Goal: Use online tool/utility: Utilize a website feature to perform a specific function

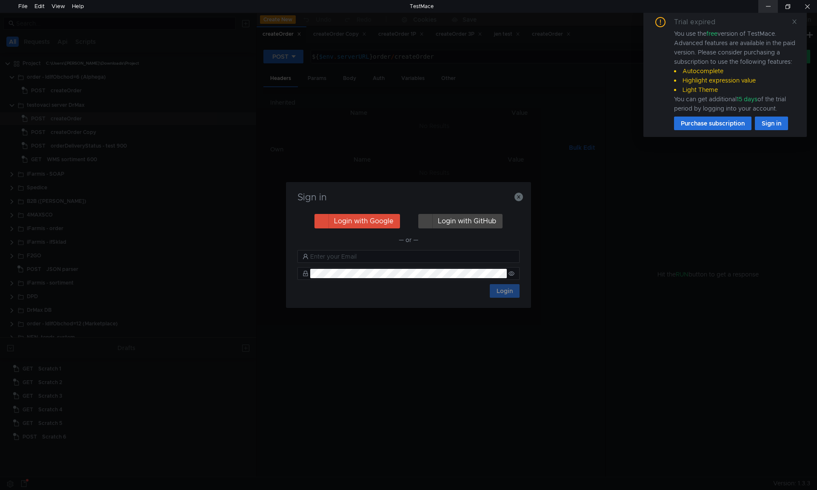
click at [768, 2] on div at bounding box center [768, 6] width 20 height 13
click at [520, 194] on icon "button" at bounding box center [518, 197] width 9 height 9
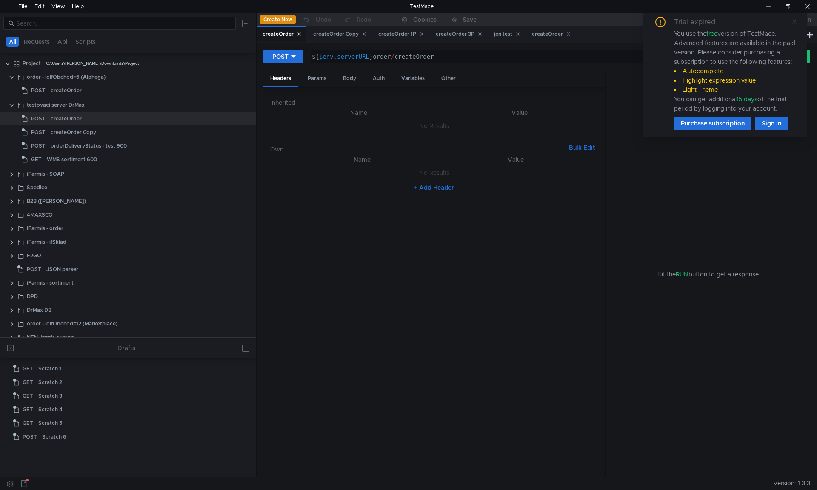
click at [794, 22] on icon at bounding box center [794, 22] width 6 height 6
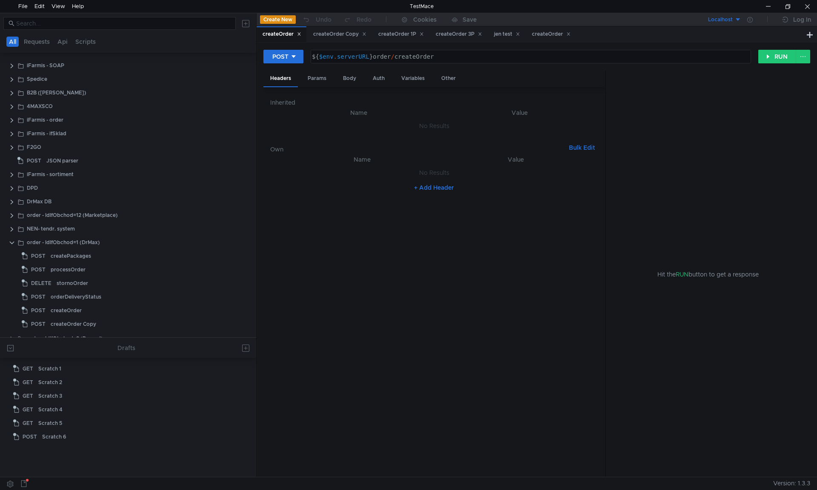
scroll to position [118, 0]
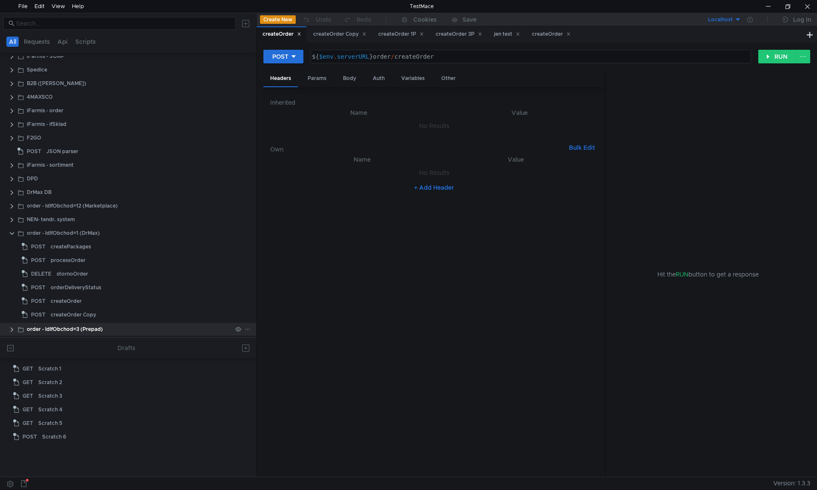
click at [14, 327] on clr-icon at bounding box center [12, 329] width 7 height 7
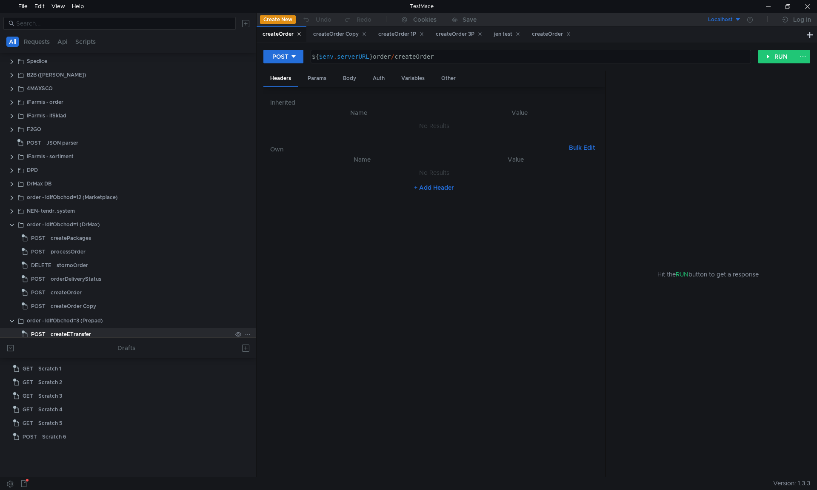
scroll to position [132, 0]
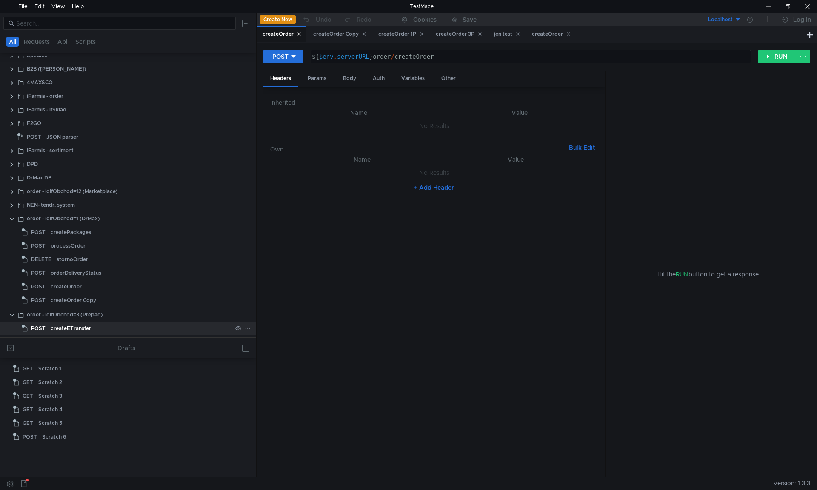
click at [96, 326] on div "createETransfer" at bounding box center [141, 328] width 181 height 13
click at [359, 81] on div "Body" at bounding box center [349, 79] width 27 height 16
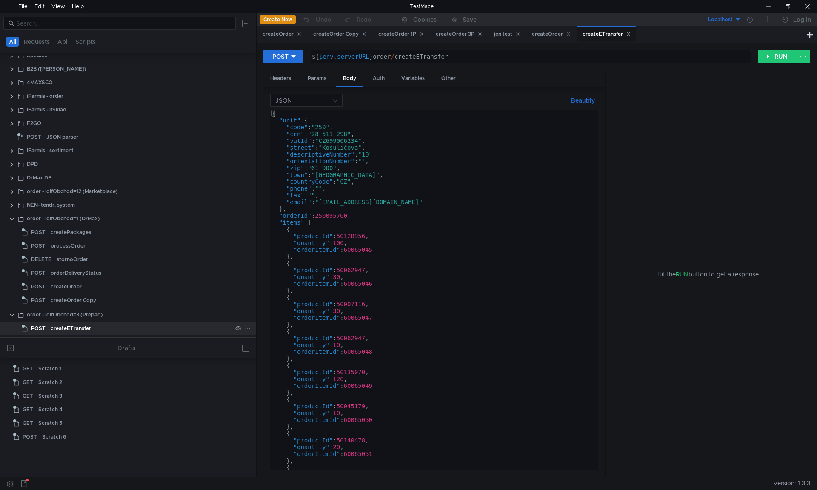
click at [133, 332] on div "createETransfer" at bounding box center [141, 328] width 181 height 13
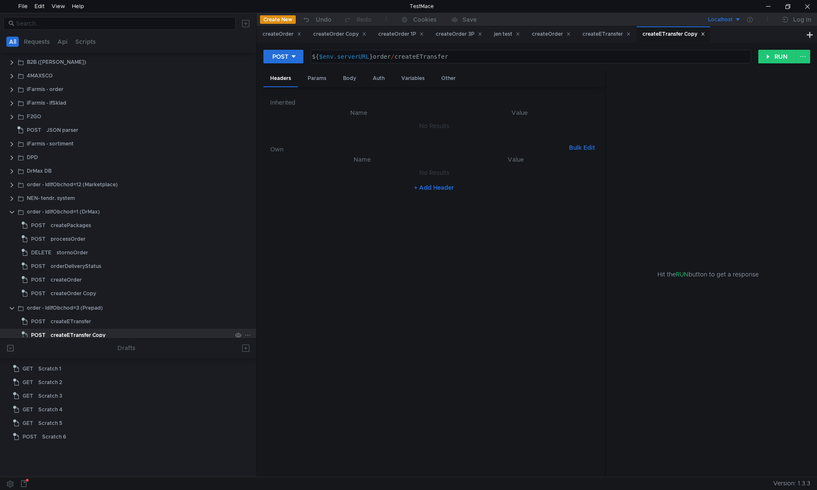
scroll to position [146, 0]
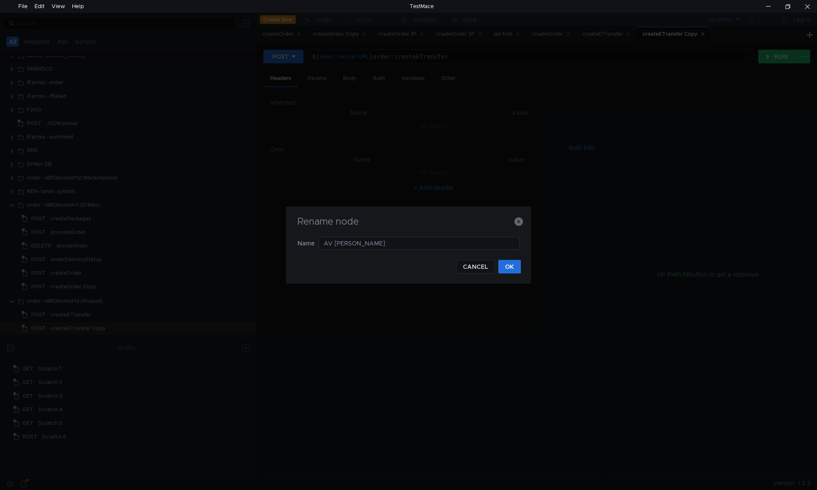
type input "AV test"
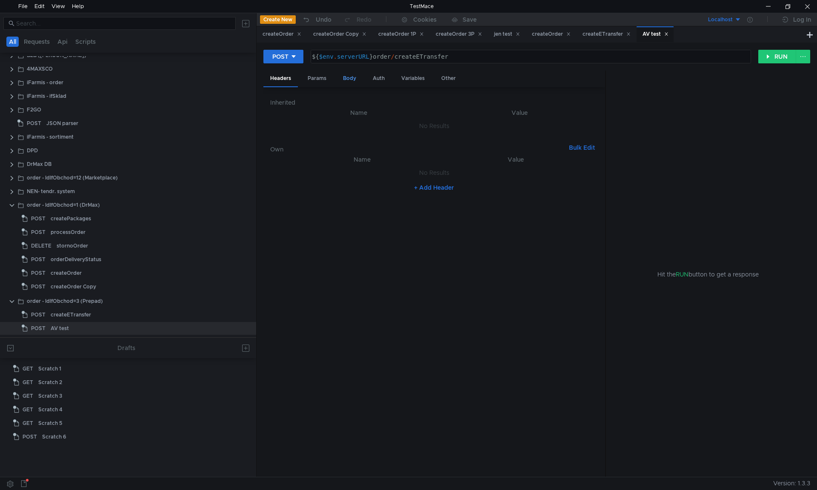
click at [360, 77] on div "Body" at bounding box center [349, 79] width 27 height 16
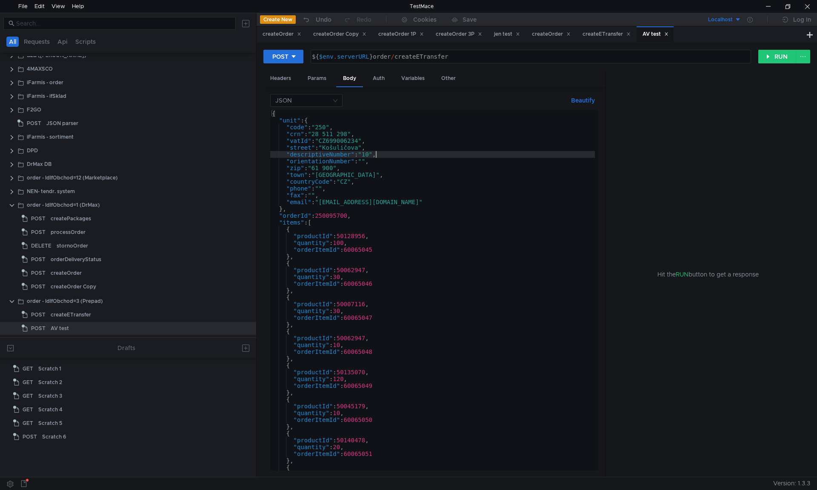
click at [376, 156] on div "{ "unit" : { "code" : "250" , "crn" : "28 511 298" , "vatId" : "CZ699006234" , …" at bounding box center [432, 297] width 325 height 374
type textarea "] }"
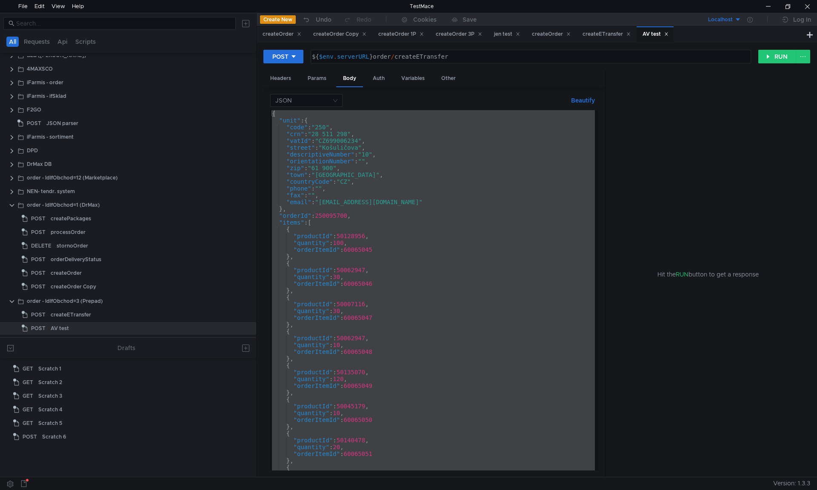
paste textarea
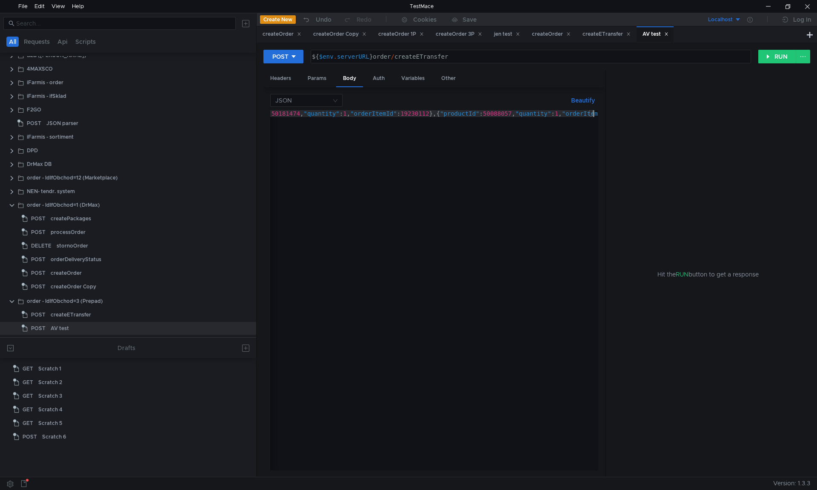
scroll to position [0, 3118]
click at [573, 100] on button "Beautify" at bounding box center [583, 100] width 31 height 10
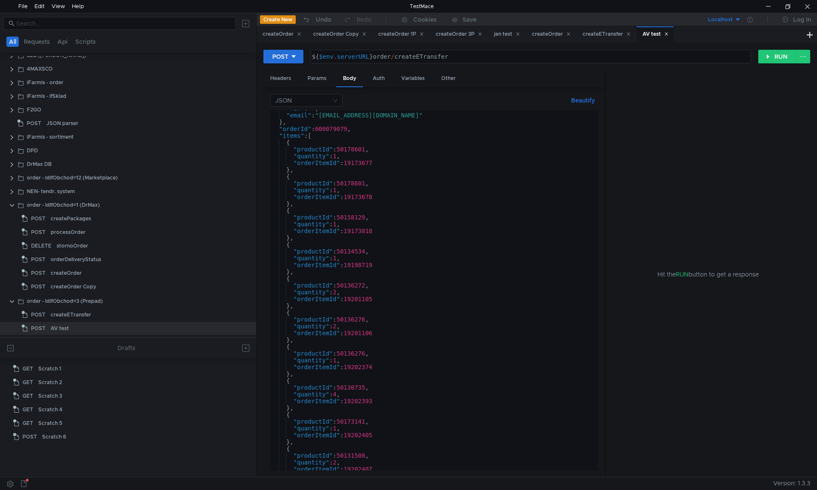
scroll to position [177, 0]
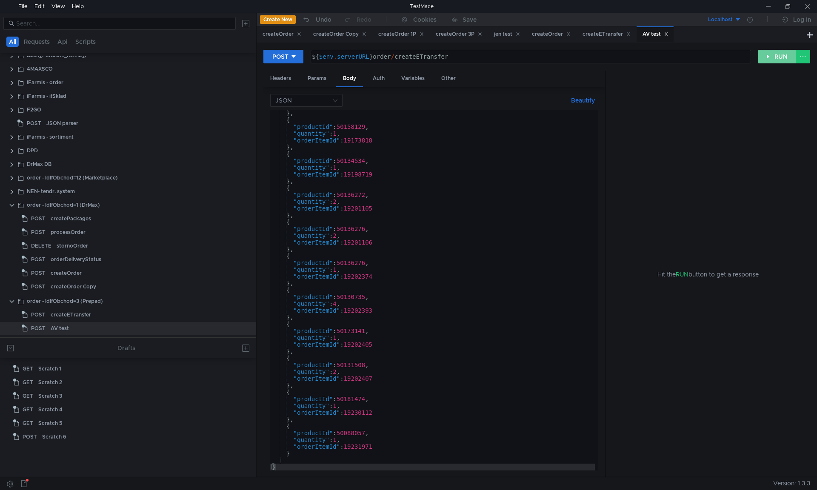
click at [782, 54] on button "RUN" at bounding box center [777, 57] width 38 height 14
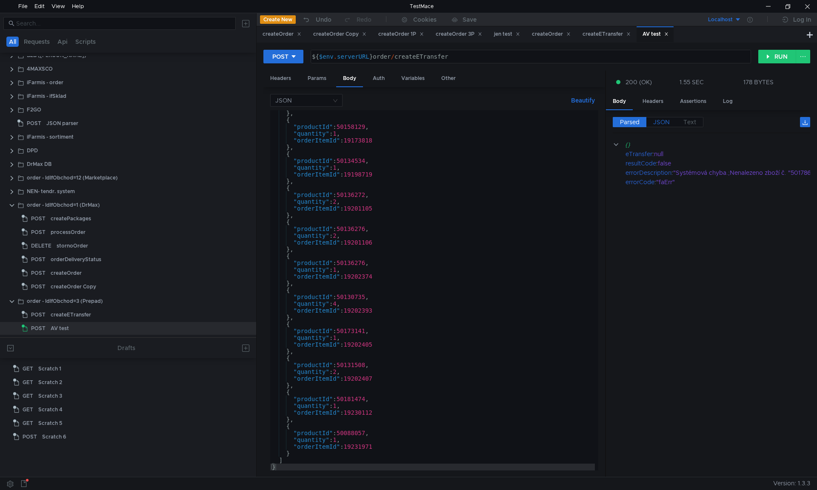
click at [666, 119] on span "JSON" at bounding box center [661, 122] width 17 height 8
click at [668, 169] on div "{ "eTransfer" : null, "resultCode" : false , "errorDescription" : "Systémová ch…" at bounding box center [711, 312] width 197 height 344
click at [679, 187] on div "{ "eTransfer" : null, "resultCode" : false , "errorDescription" : "Systémová ch…" at bounding box center [711, 312] width 197 height 344
click at [673, 170] on div "{ "eTransfer" : null, "resultCode" : false , "errorDescription" : "Systémová ch…" at bounding box center [711, 312] width 197 height 344
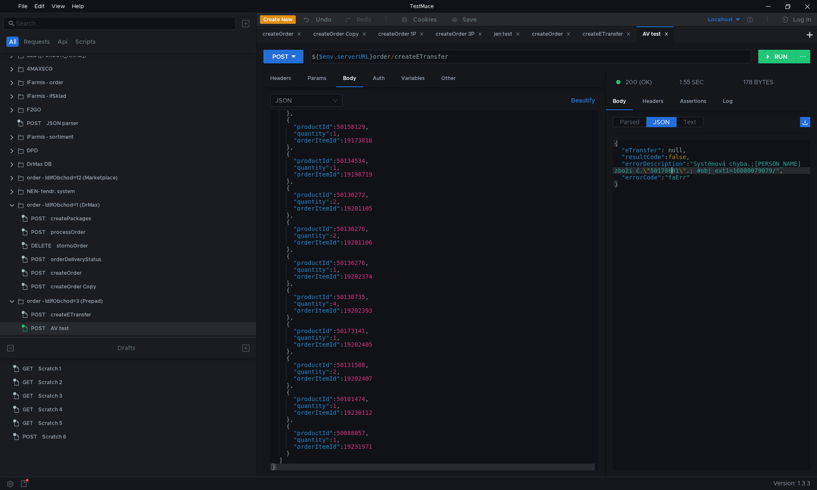
click at [673, 170] on div "{ "eTransfer" : null, "resultCode" : false , "errorDescription" : "Systémová ch…" at bounding box center [711, 312] width 197 height 344
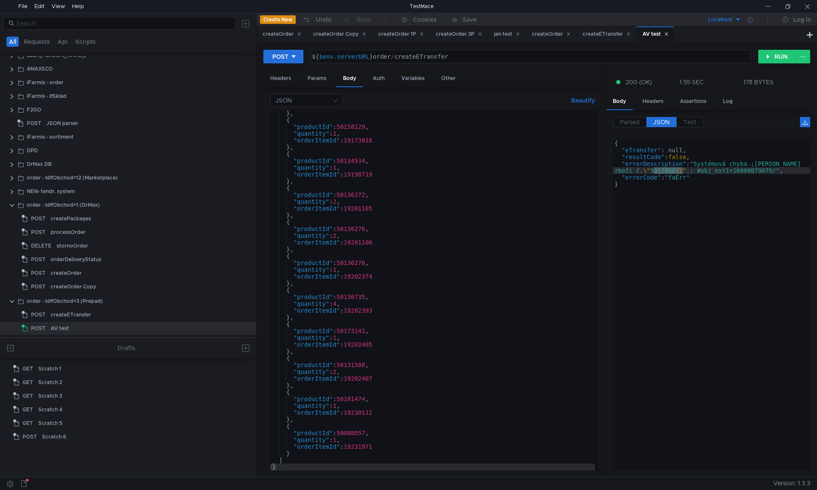
click at [665, 214] on div "{ "eTransfer" : null, "resultCode" : false , "errorDescription" : "Systémová ch…" at bounding box center [711, 312] width 197 height 344
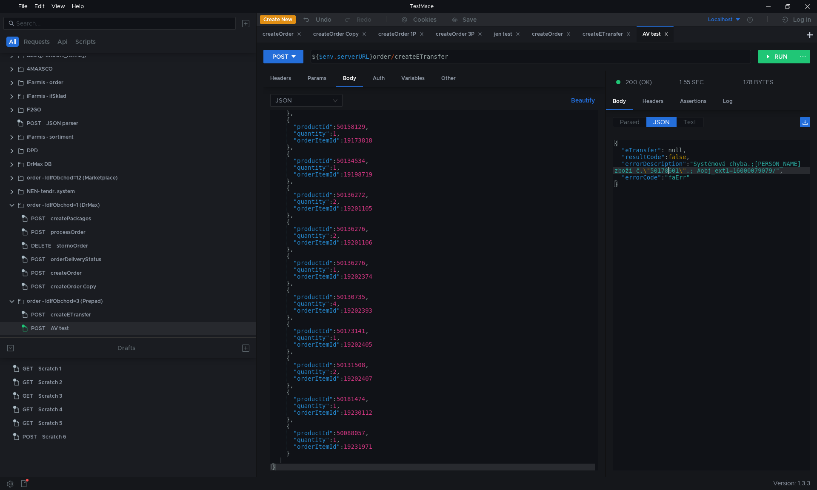
click at [670, 171] on div "{ "eTransfer" : null, "resultCode" : false , "errorDescription" : "Systémová ch…" at bounding box center [711, 312] width 197 height 344
click at [670, 171] on div "{ "eTransfer" : null, "resultCode" : false , "errorDescription" : "Systémová ch…" at bounding box center [711, 305] width 197 height 331
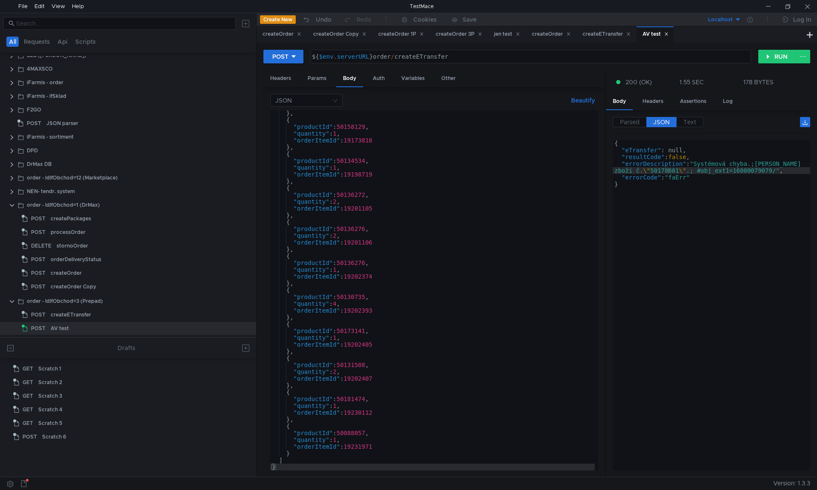
click at [746, 220] on div "{ "eTransfer" : null, "resultCode" : false , "errorDescription" : "Systémová ch…" at bounding box center [711, 312] width 197 height 344
type textarea "}"
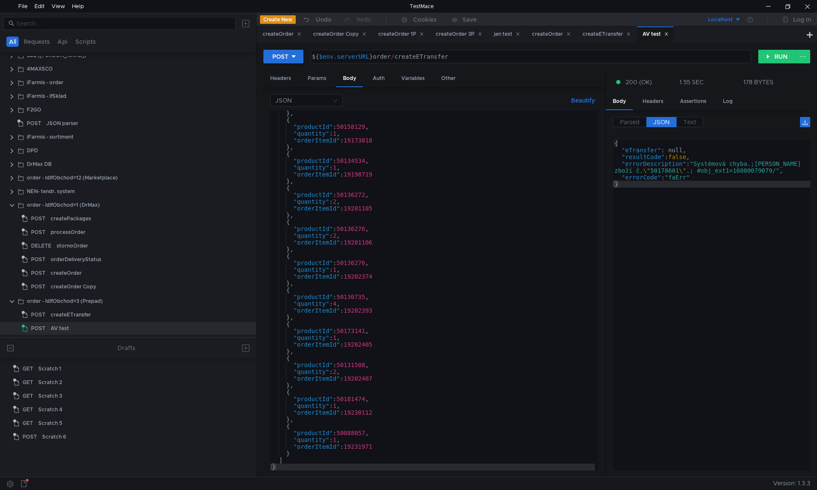
click at [768, 45] on div "POST ${ $env . serverURL } order / createETransfer הההההההההההההההההההההההההההה…" at bounding box center [537, 260] width 560 height 434
click at [768, 53] on button "RUN" at bounding box center [777, 57] width 38 height 14
click at [664, 120] on span "JSON" at bounding box center [661, 122] width 17 height 8
type textarea ""errorDescription": "Systémová chyba.;Nenalezeno zboží č. \"50178601\".; #obj_e…"
click at [670, 168] on div "{ "eTransfer" : null, "resultCode" : false , "errorDescription" : "Systémová ch…" at bounding box center [711, 312] width 197 height 344
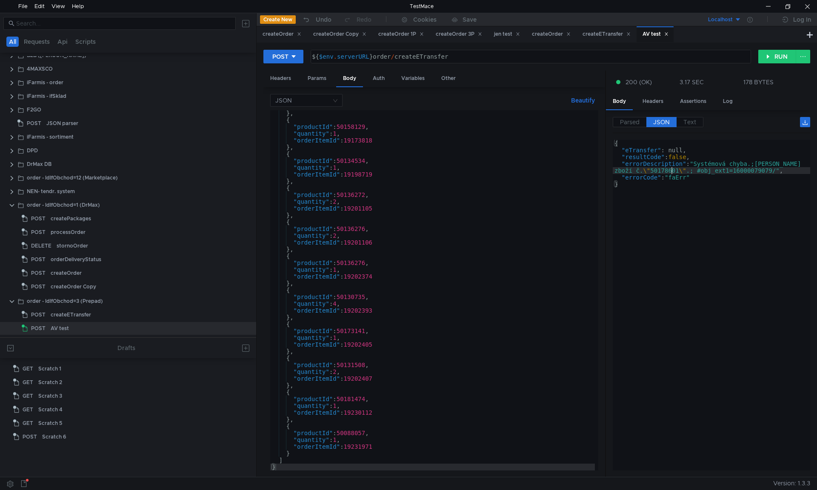
click at [670, 168] on div "{ "eTransfer" : null, "resultCode" : false , "errorDescription" : "Systémová ch…" at bounding box center [711, 312] width 197 height 344
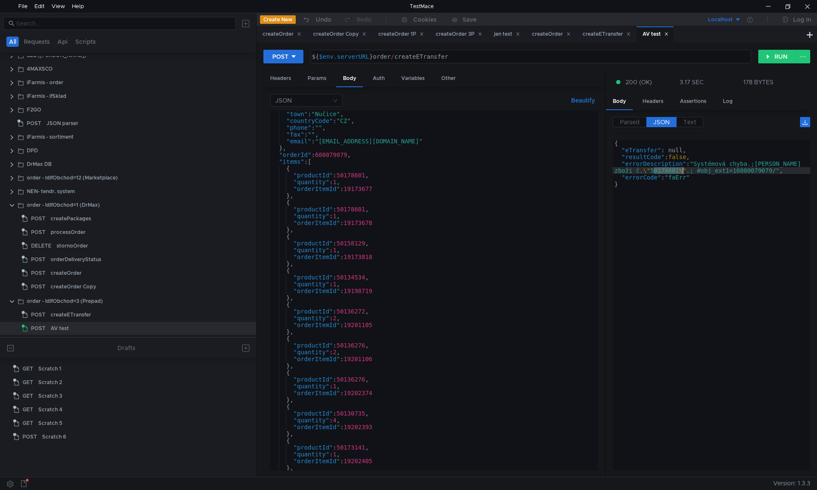
scroll to position [55, 0]
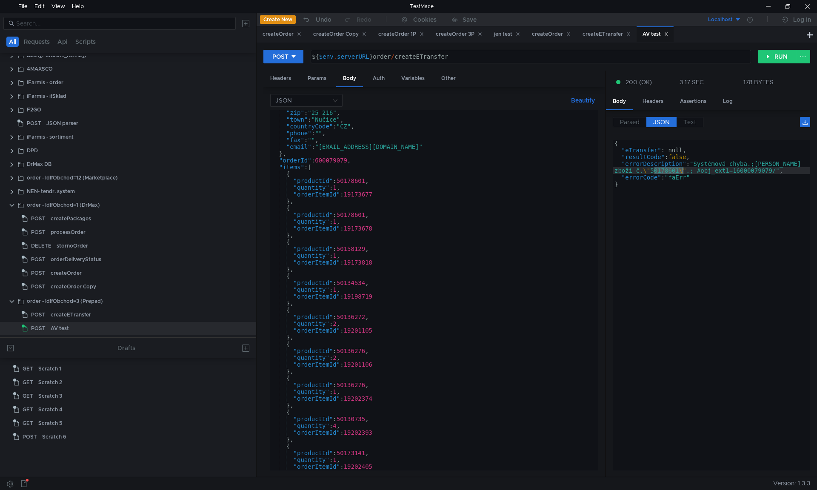
click at [356, 215] on div ""zip" : "25 216" , "town" : "Nučice" , "countryCode" : "CZ" , "phone" : "" , "f…" at bounding box center [432, 296] width 325 height 374
click at [360, 179] on div ""zip" : "25 216" , "town" : "Nučice" , "countryCode" : "CZ" , "phone" : "" , "f…" at bounding box center [432, 296] width 325 height 374
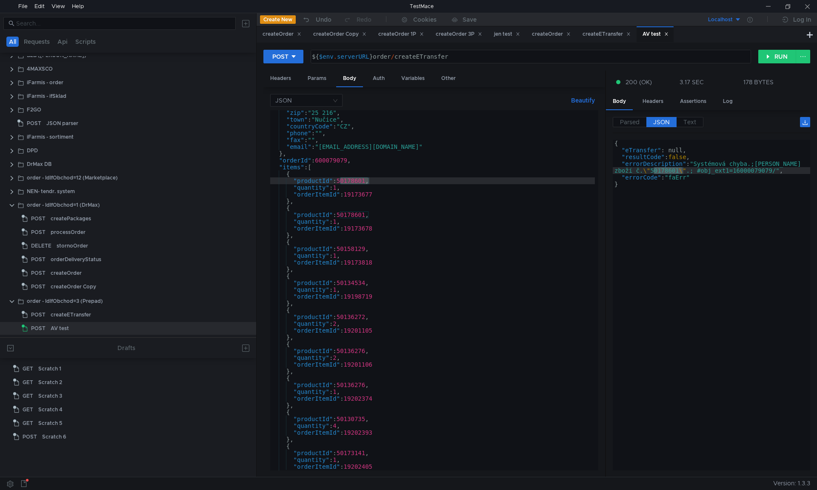
click at [356, 180] on div ""zip" : "25 216" , "town" : "Nučice" , "countryCode" : "CZ" , "phone" : "" , "f…" at bounding box center [432, 290] width 325 height 360
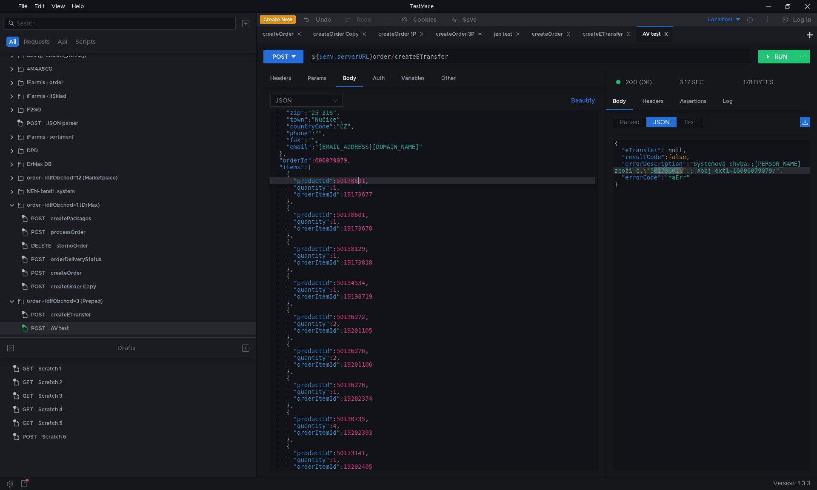
click at [356, 180] on div ""zip" : "25 216" , "town" : "Nučice" , "countryCode" : "CZ" , "phone" : "" , "f…" at bounding box center [432, 296] width 325 height 374
paste textarea "00008"
click at [361, 216] on div ""zip" : "25 216" , "town" : "Nučice" , "countryCode" : "CZ" , "phone" : "" , "f…" at bounding box center [432, 296] width 325 height 374
paste textarea "00008"
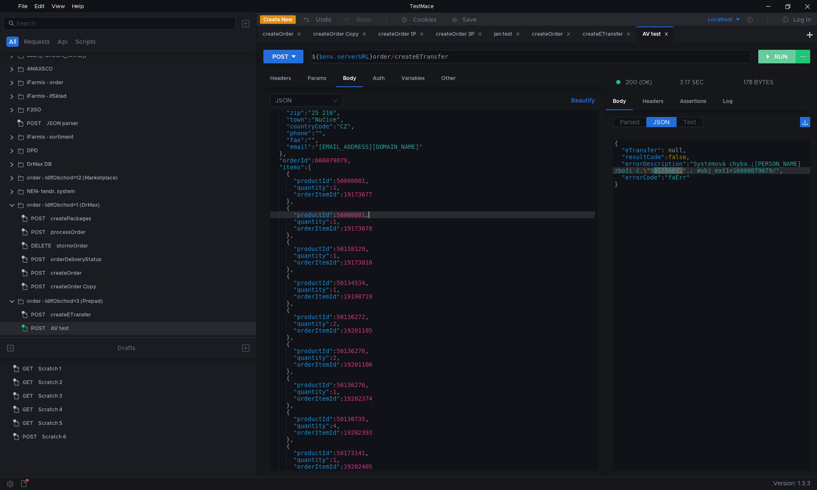
click at [784, 55] on button "RUN" at bounding box center [777, 57] width 38 height 14
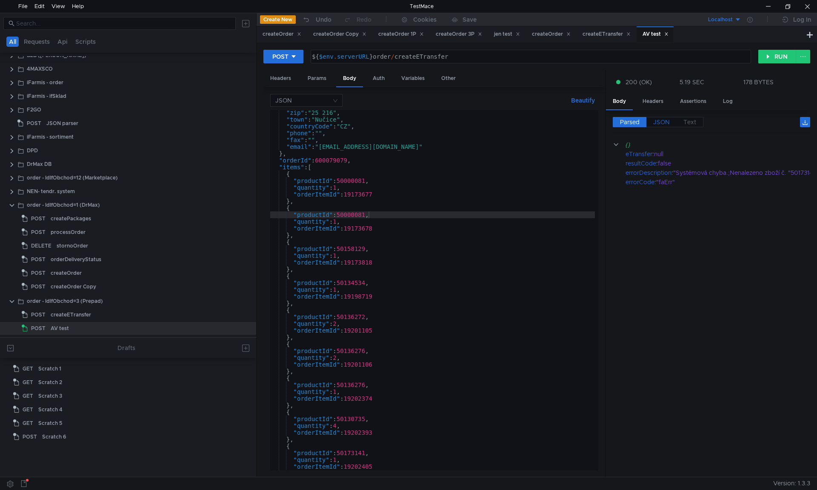
click at [652, 123] on label "JSON" at bounding box center [661, 122] width 30 height 10
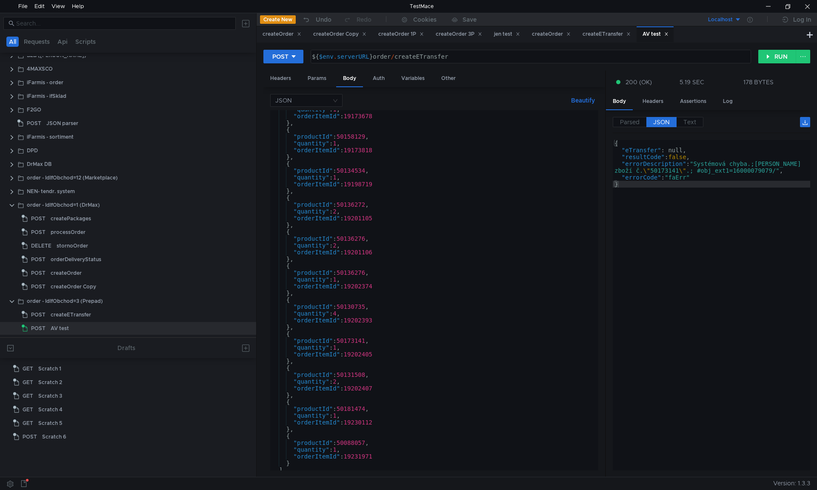
scroll to position [177, 0]
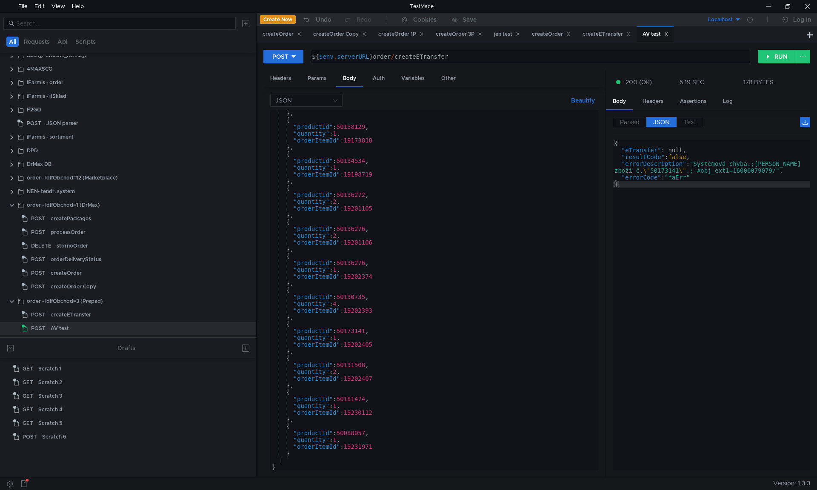
click at [357, 331] on div "} , { "productId" : 50158129 , "quantity" : 1 , "orderItemId" : 19173818 } , { …" at bounding box center [432, 297] width 325 height 374
paste textarea "00008"
click at [771, 60] on button "RUN" at bounding box center [777, 57] width 38 height 14
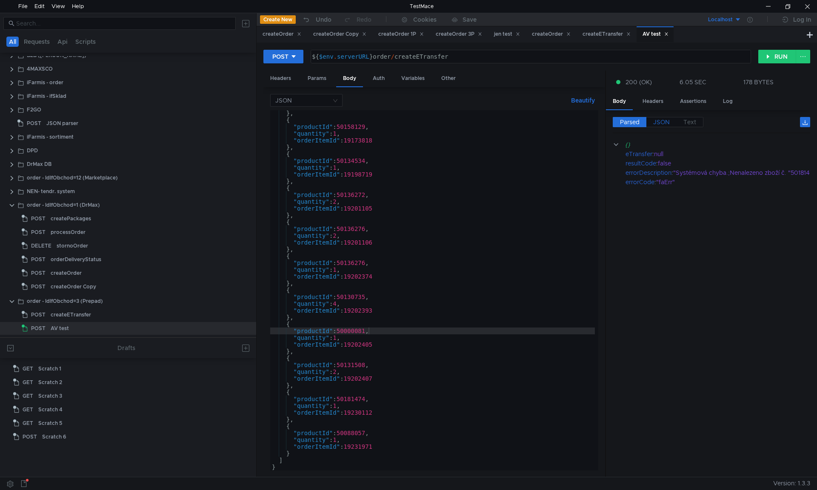
click at [660, 124] on span "JSON" at bounding box center [661, 122] width 17 height 8
click at [666, 119] on span "JSON" at bounding box center [661, 122] width 17 height 8
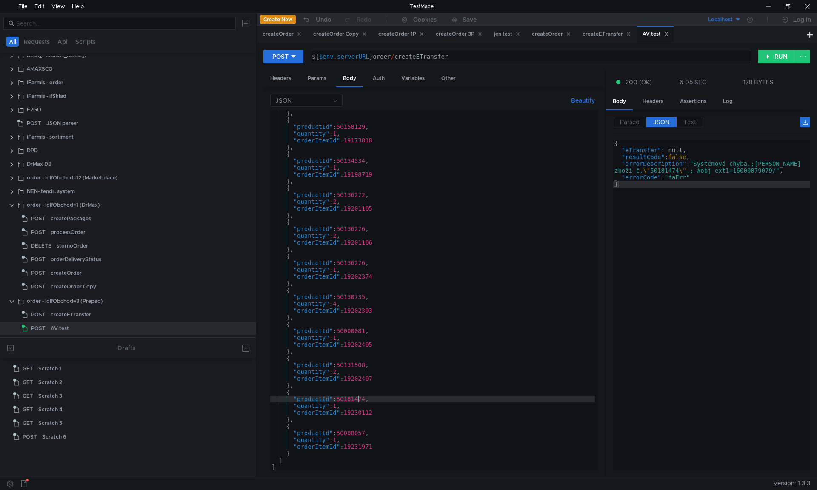
click at [359, 398] on div "} , { "productId" : 50158129 , "quantity" : 1 , "orderItemId" : 19173818 } , { …" at bounding box center [432, 297] width 325 height 374
paste textarea "000081"
type textarea ""productId": 50000081,"
click at [783, 61] on button "RUN" at bounding box center [777, 57] width 38 height 14
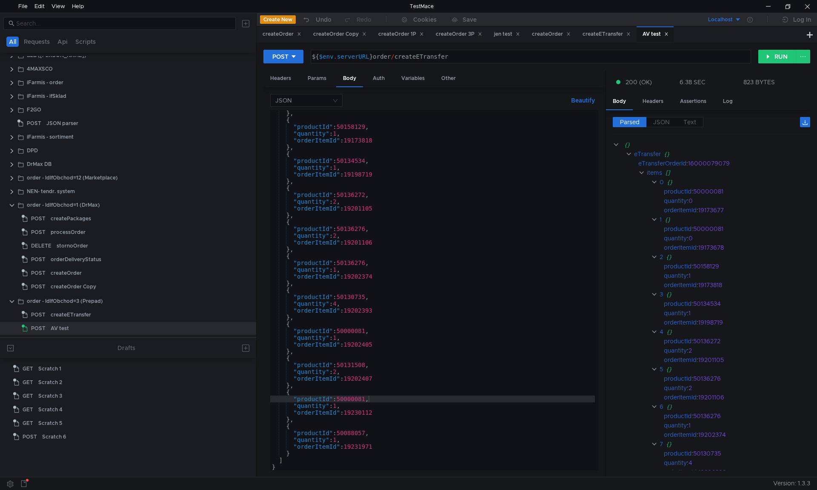
drag, startPoint x: 811, startPoint y: 153, endPoint x: 811, endPoint y: 163, distance: 9.4
click at [811, 163] on div "POST ${ $env . serverURL } order / createETransfer הההההההההההההההההההההההההההה…" at bounding box center [537, 260] width 560 height 434
drag, startPoint x: 810, startPoint y: 163, endPoint x: 811, endPoint y: 171, distance: 8.6
click at [811, 171] on div "POST ${ $env . serverURL } order / createETransfer הההההההההההההההההההההההההההה…" at bounding box center [537, 260] width 560 height 434
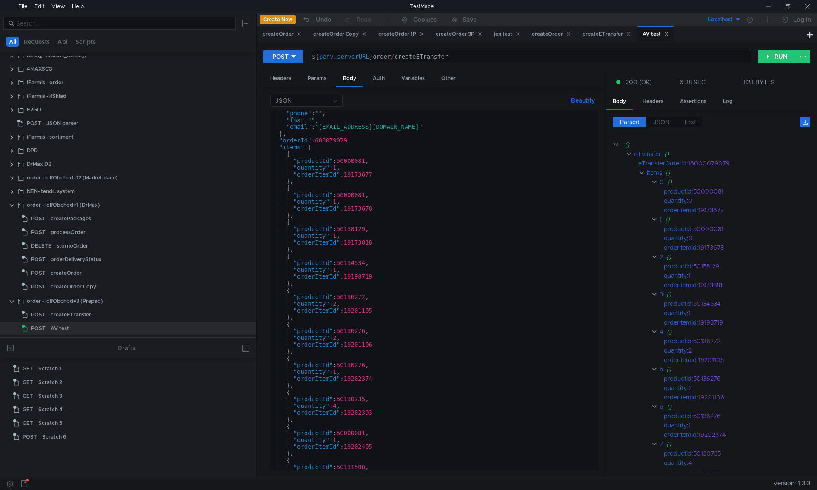
scroll to position [0, 0]
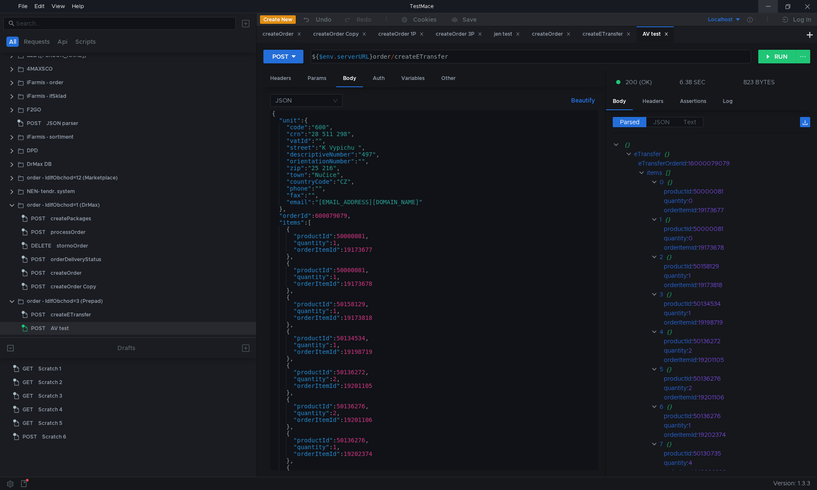
click at [768, 0] on div at bounding box center [768, 6] width 20 height 13
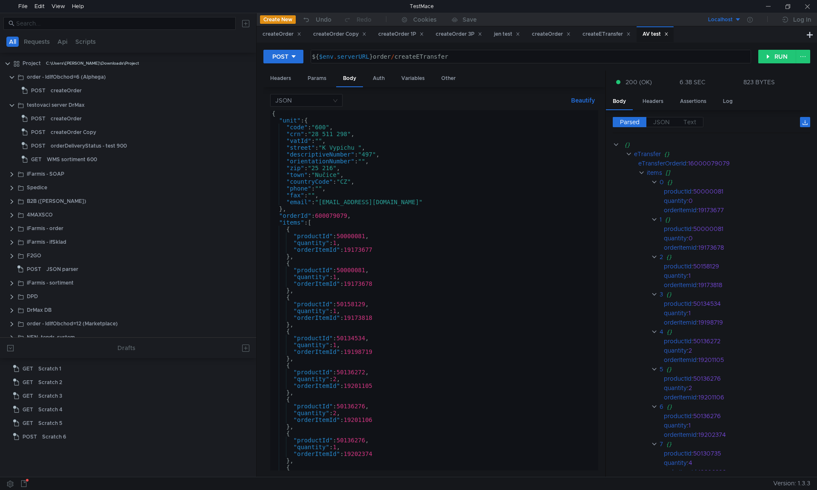
scroll to position [146, 0]
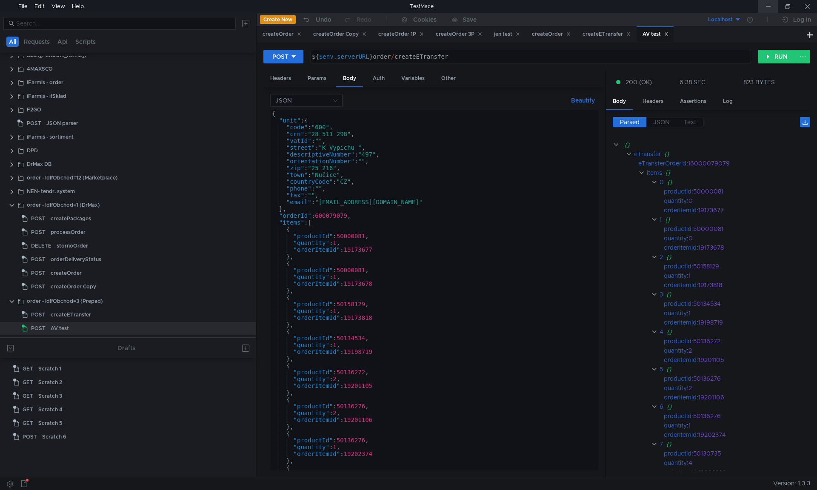
click at [768, 0] on div at bounding box center [768, 6] width 20 height 13
